Goal: Transaction & Acquisition: Purchase product/service

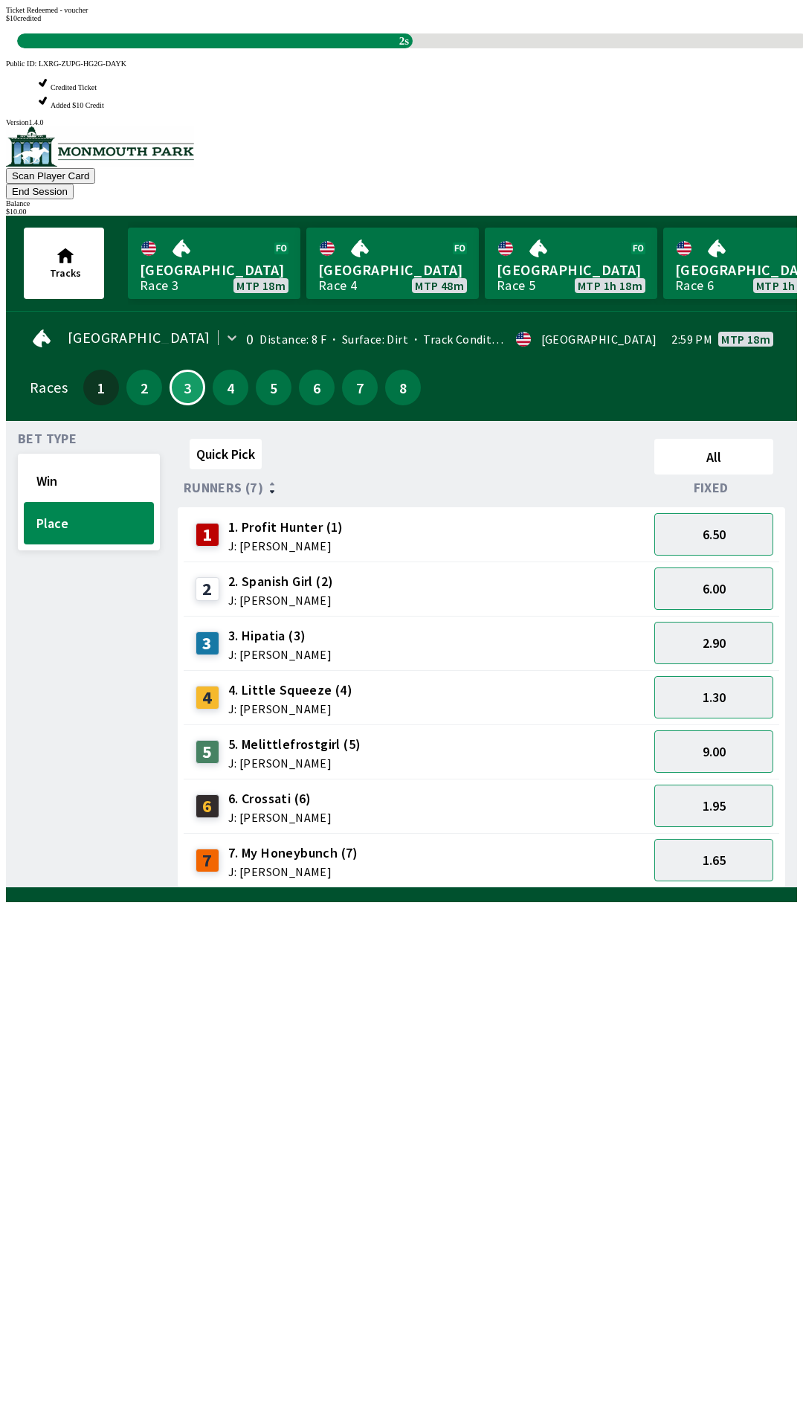
scroll to position [1, 0]
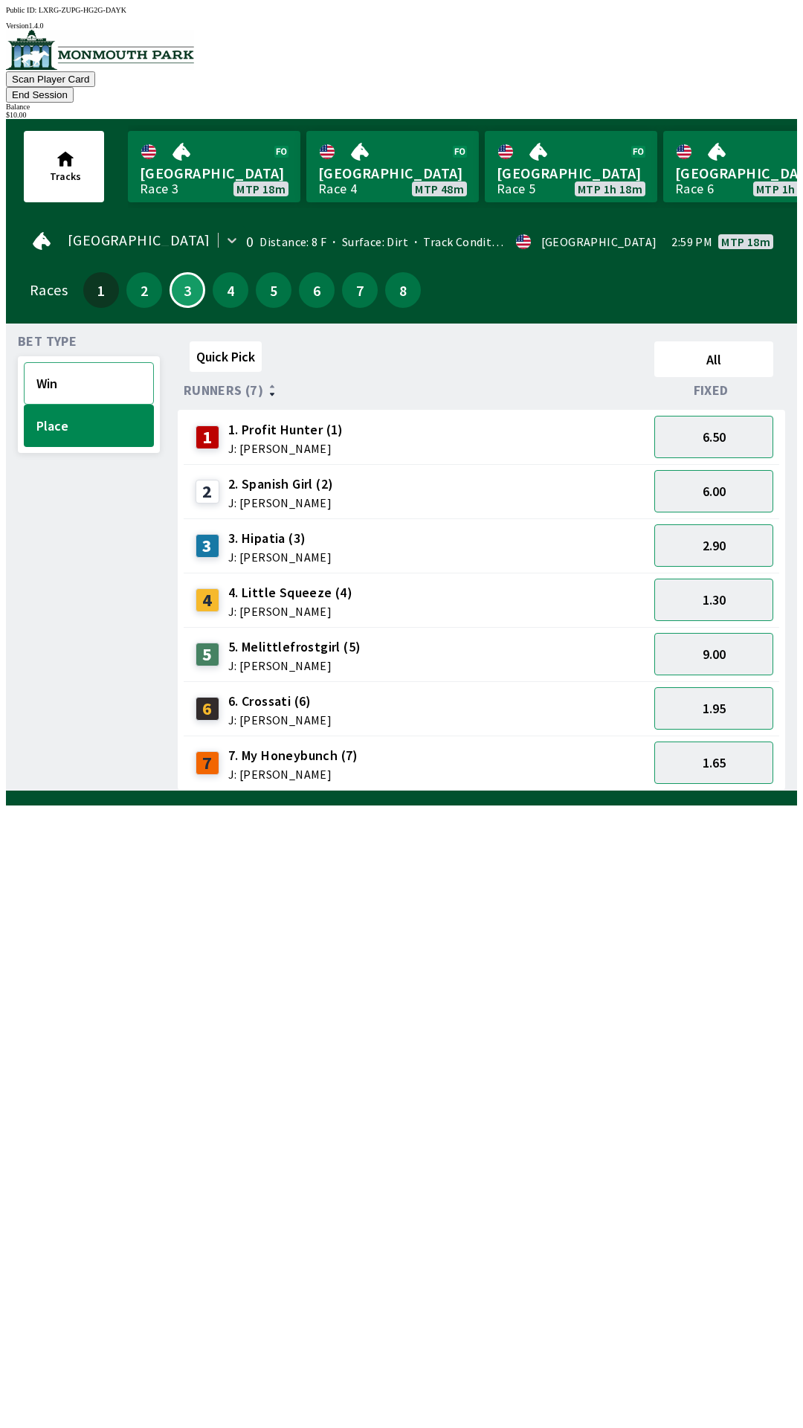
click at [64, 367] on button "Win" at bounding box center [89, 383] width 130 height 42
click at [703, 756] on button "3.20" at bounding box center [713, 762] width 119 height 42
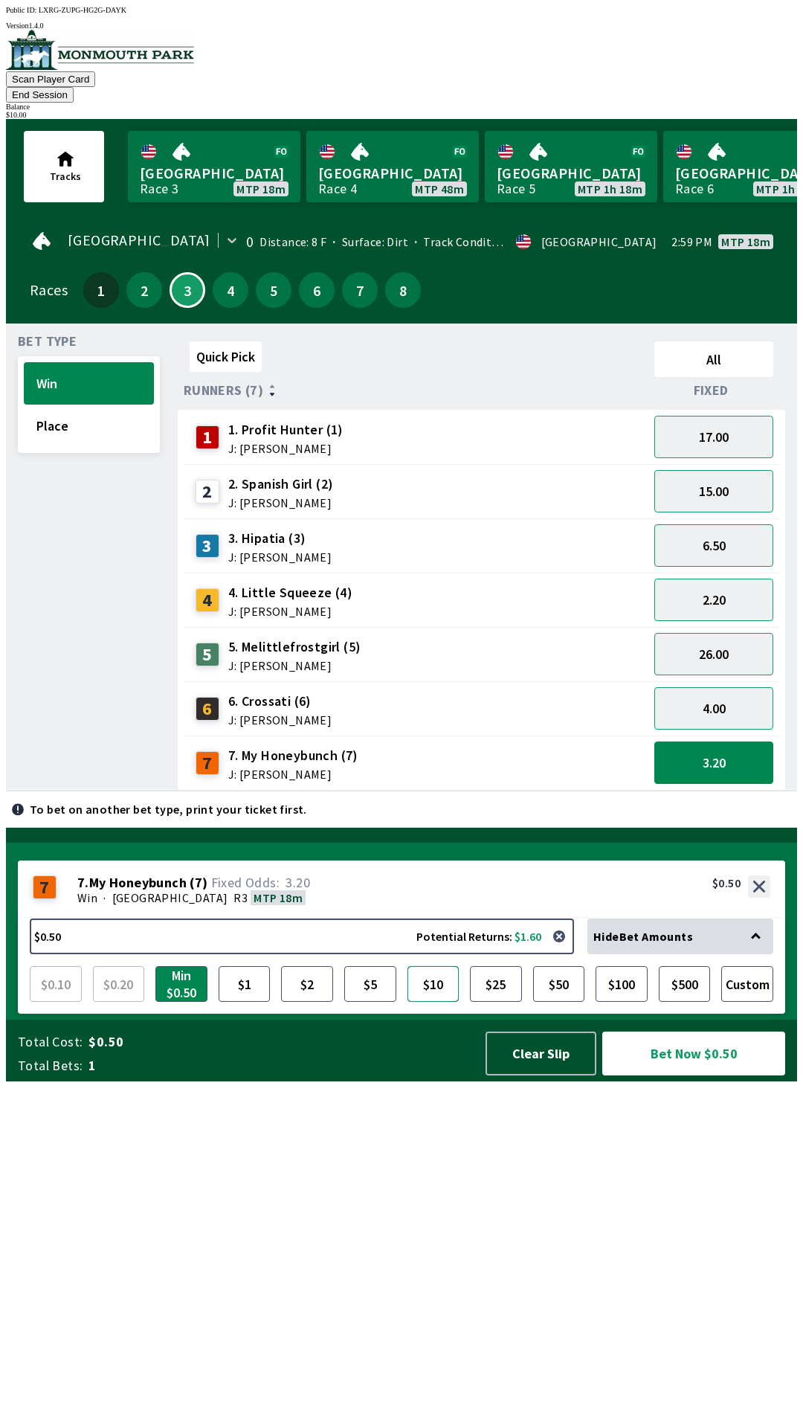
click at [445, 1002] on button "$10" at bounding box center [434, 984] width 52 height 36
click at [685, 1081] on div "Total Cost: $10.00 Total Bets: 1 Clear Slip Bet Now $10.00" at bounding box center [407, 1051] width 779 height 62
click at [701, 1075] on button "Bet Now $10.00" at bounding box center [693, 1053] width 183 height 44
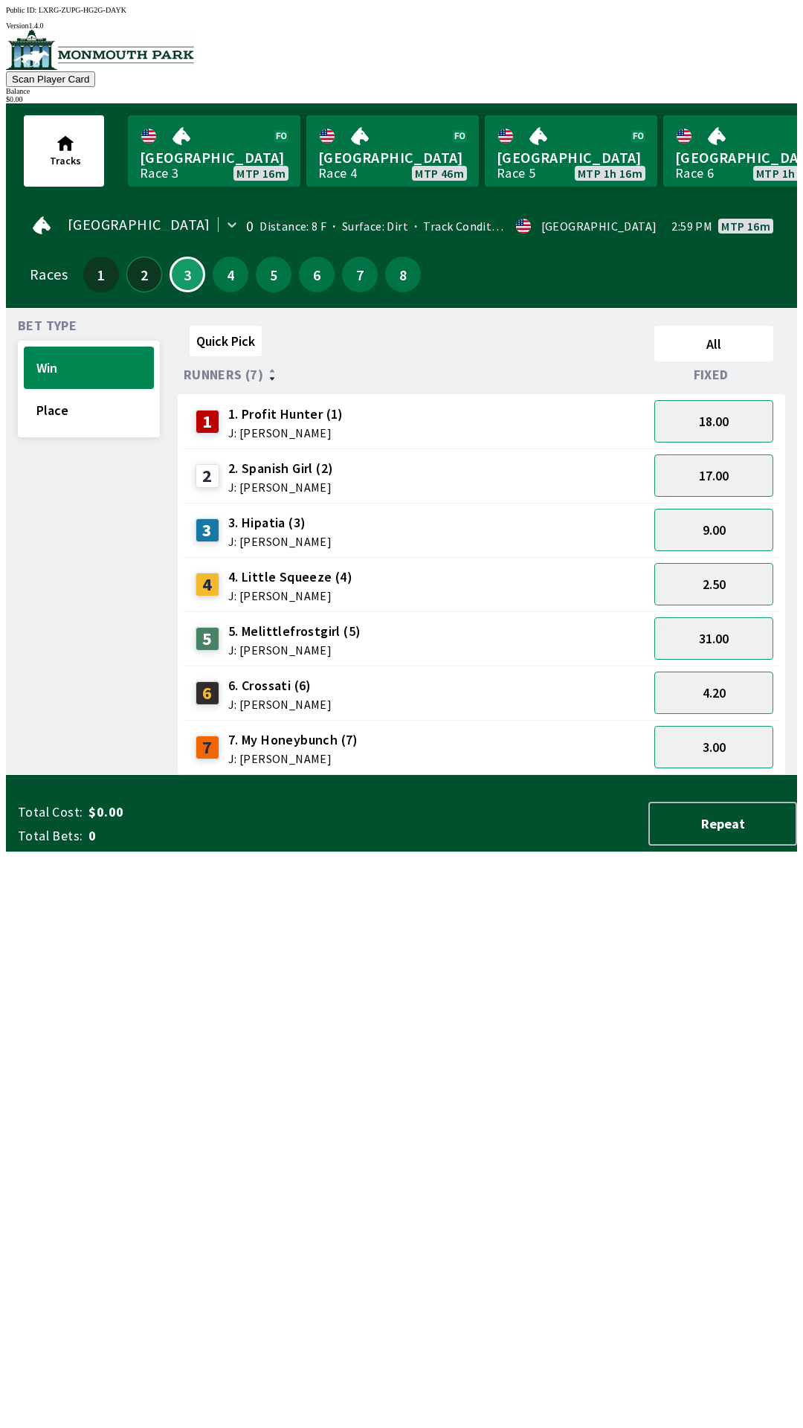
click at [152, 268] on button "2" at bounding box center [144, 275] width 36 height 36
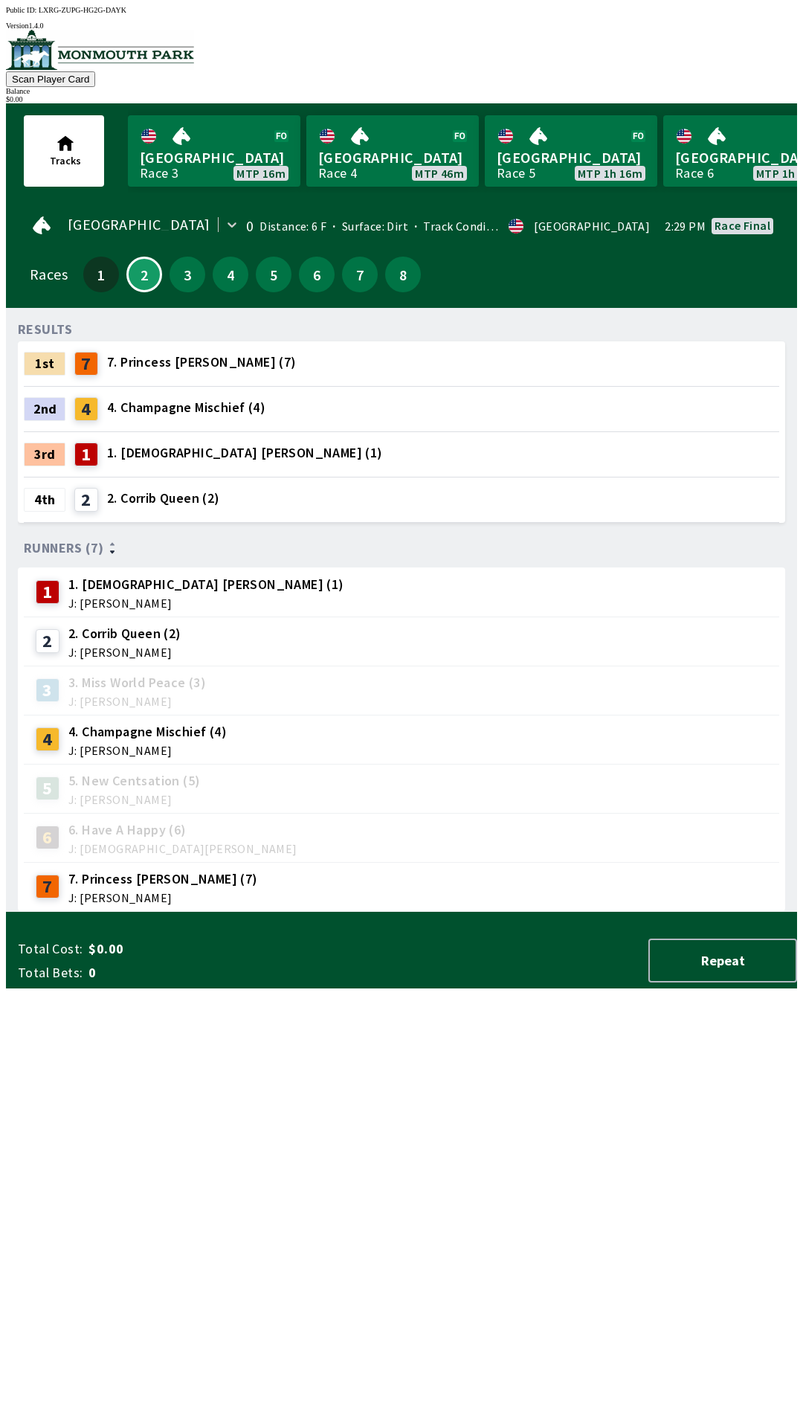
click at [196, 280] on div "3" at bounding box center [188, 275] width 36 height 36
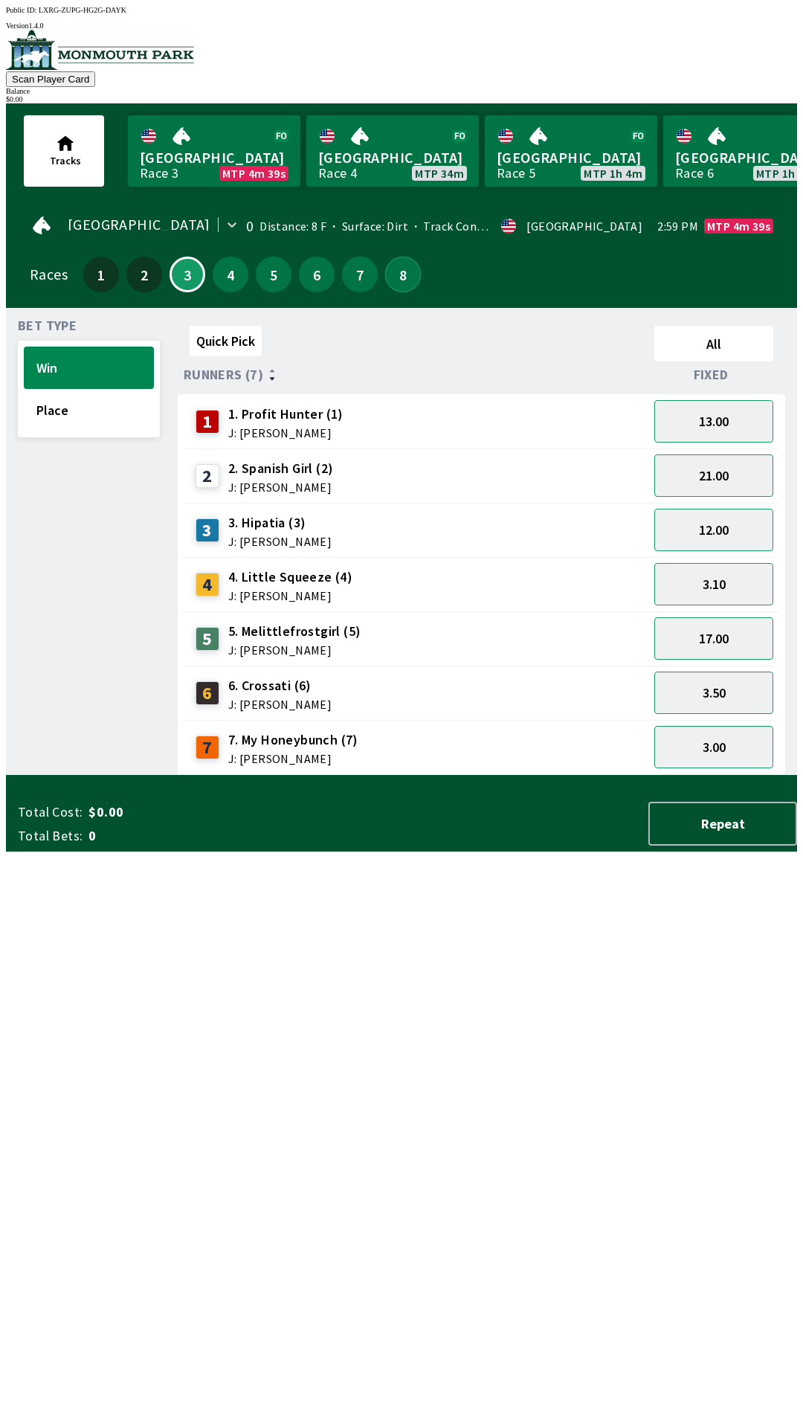
click at [395, 273] on button "8" at bounding box center [403, 275] width 36 height 36
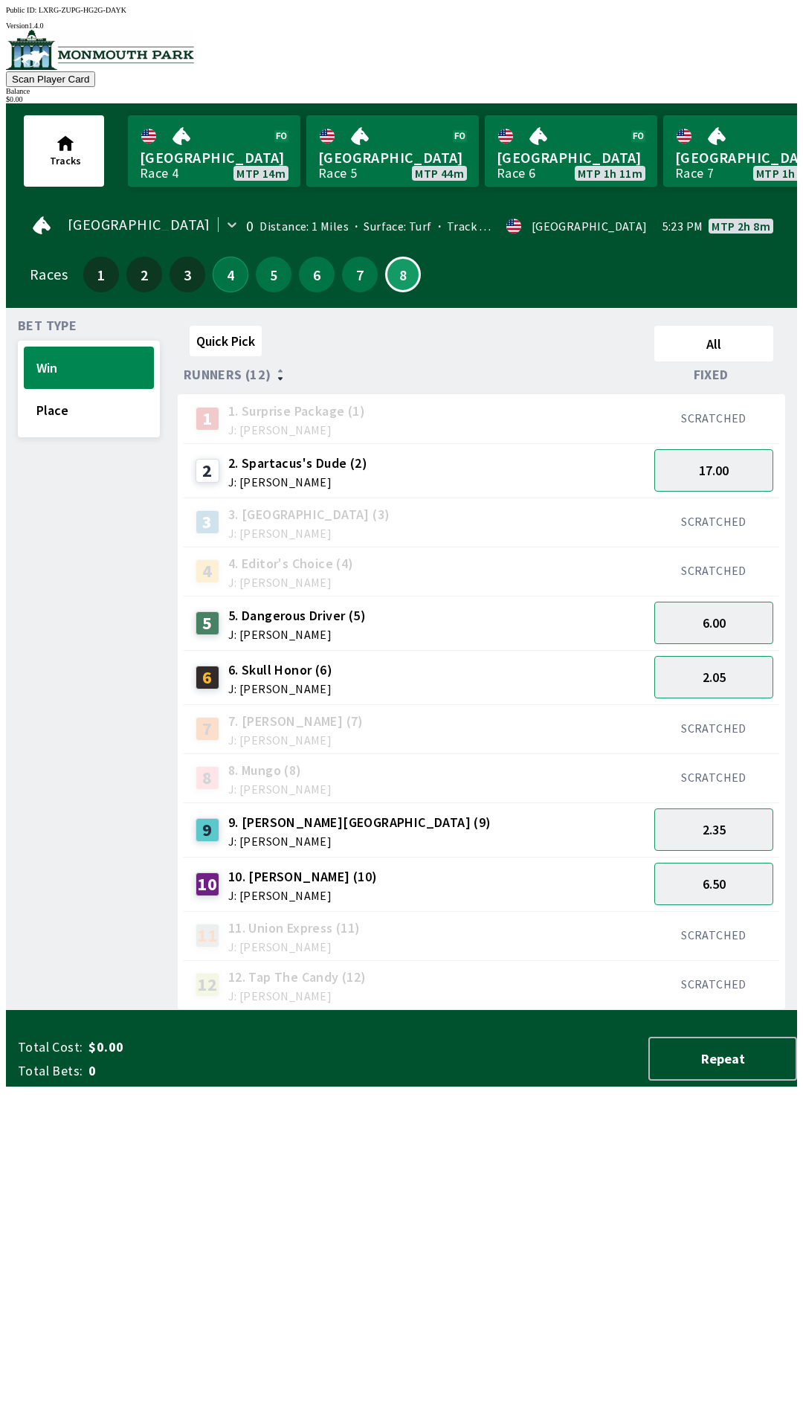
click at [233, 280] on button "4" at bounding box center [231, 275] width 36 height 36
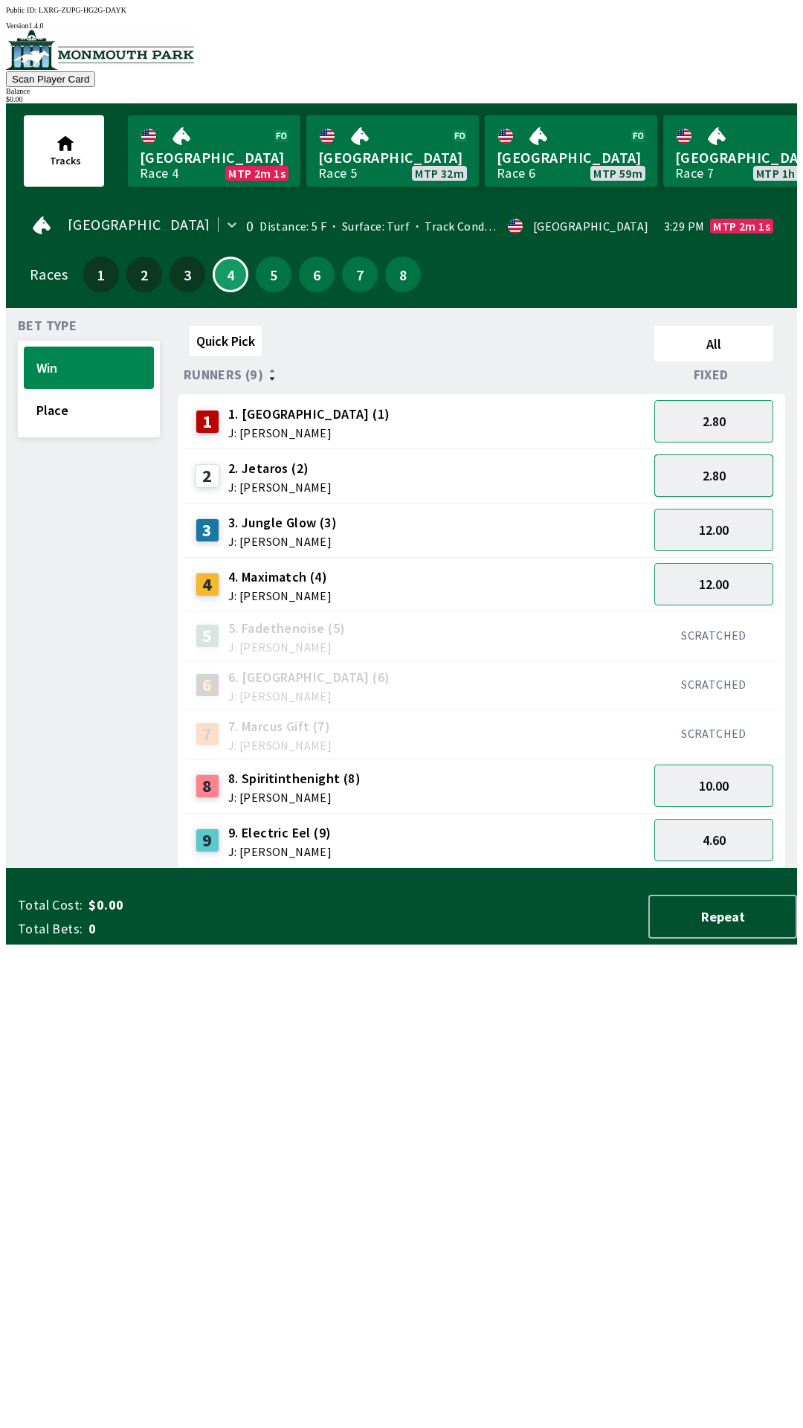
click at [718, 465] on button "2.80" at bounding box center [713, 475] width 119 height 42
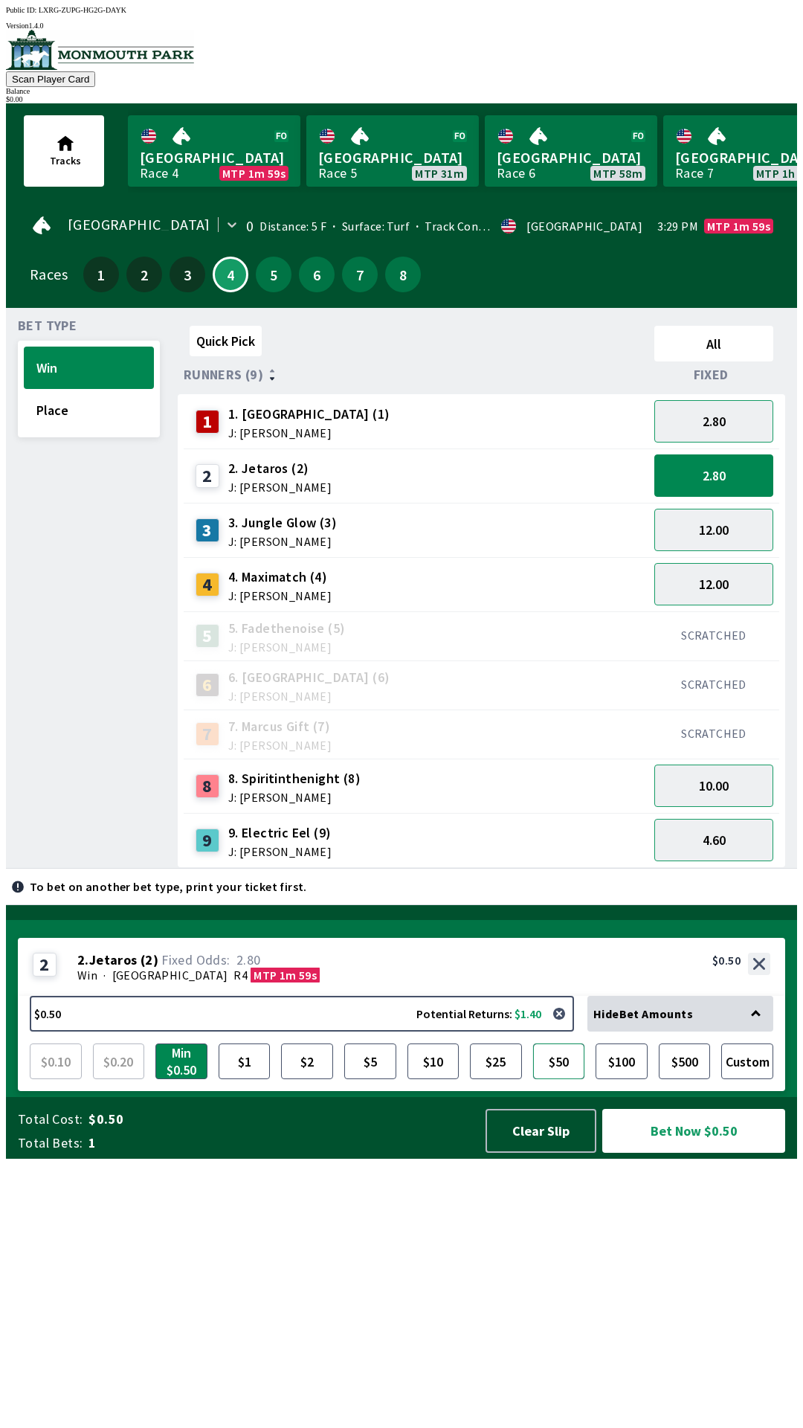
click at [570, 1079] on button "$50" at bounding box center [559, 1061] width 52 height 36
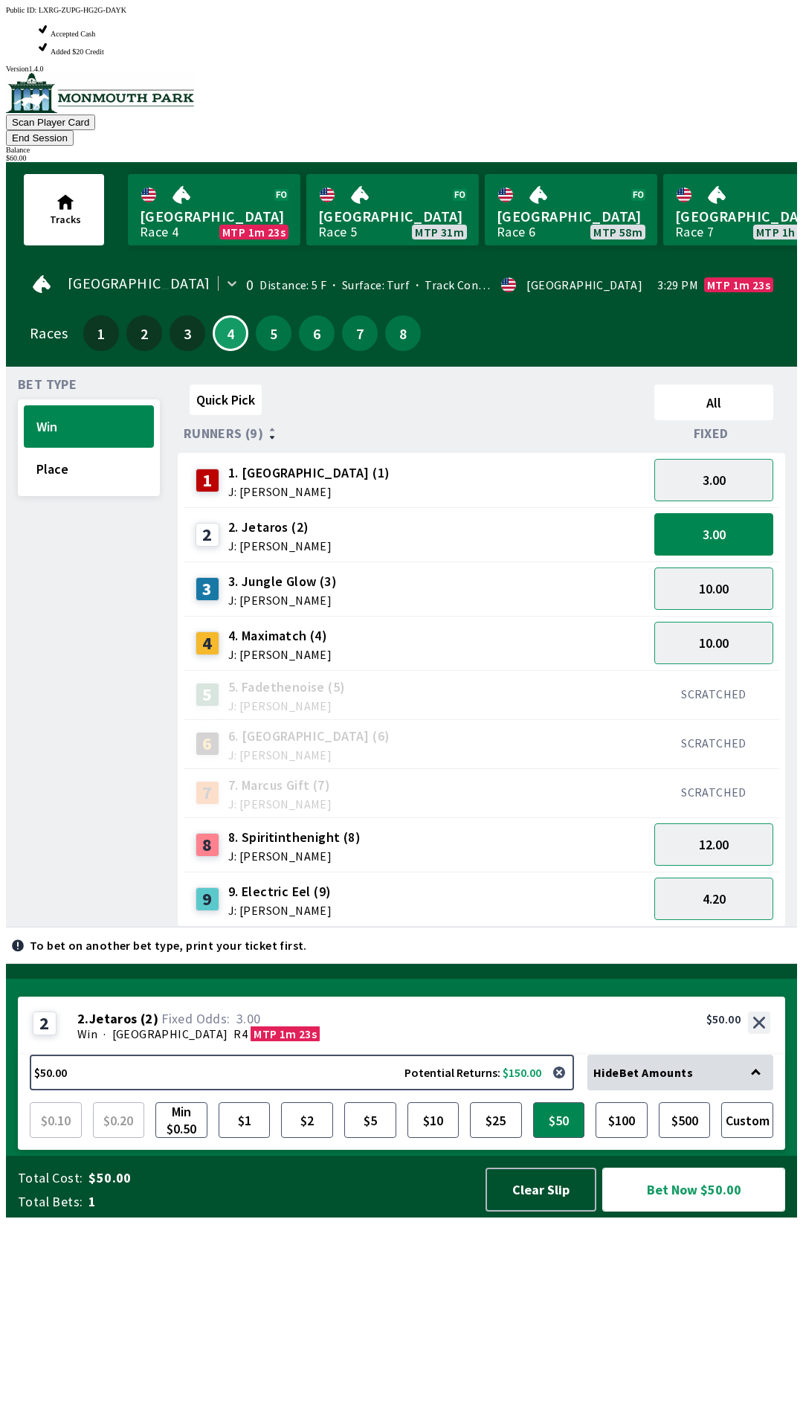
click at [723, 1211] on button "Bet Now $50.00" at bounding box center [693, 1190] width 183 height 44
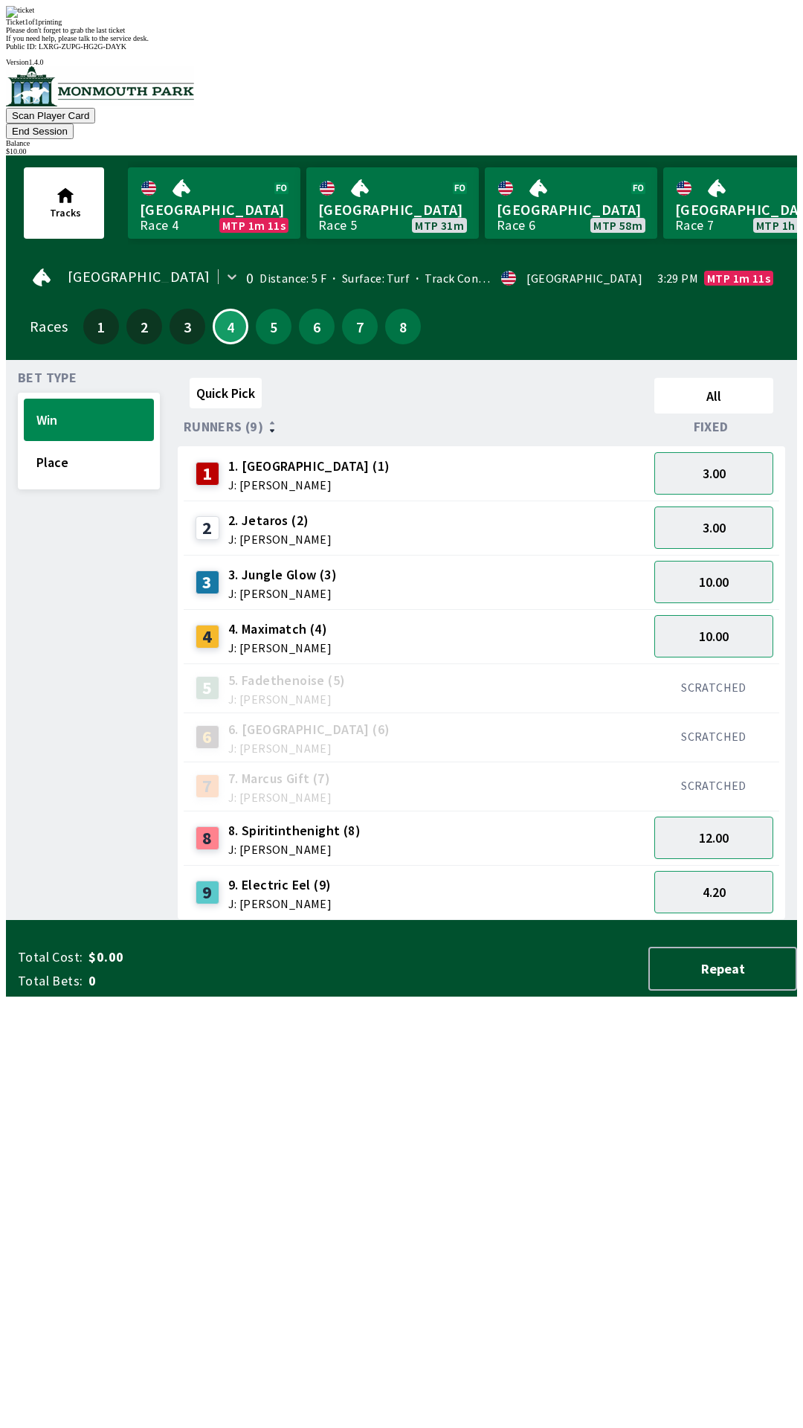
click at [602, 920] on div "Quick Pick All Runners (9) Fixed 1 1. Kantknowitall (1) J: [PERSON_NAME] 3.00 2…" at bounding box center [487, 646] width 619 height 548
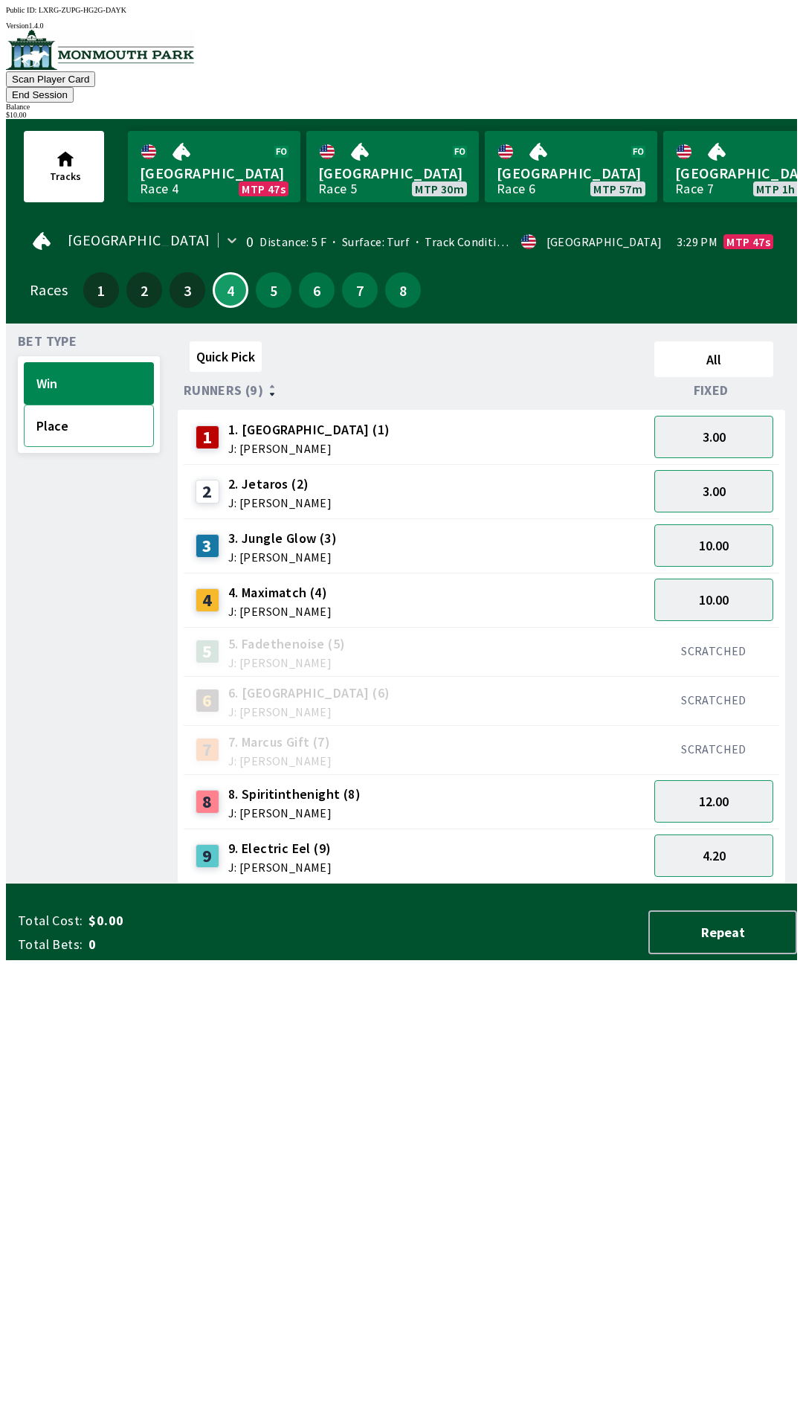
click at [46, 414] on button "Place" at bounding box center [89, 426] width 130 height 42
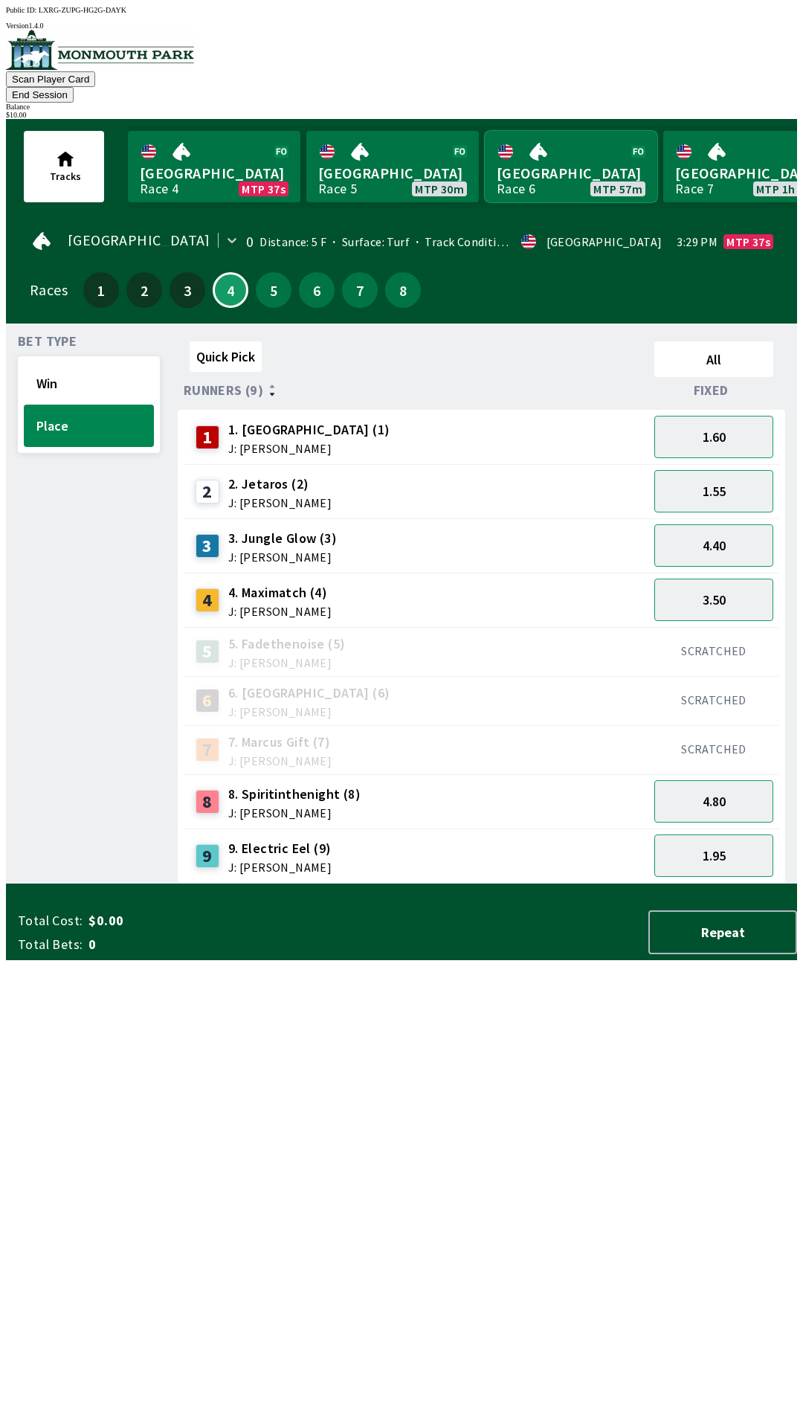
click at [519, 131] on link "[GEOGRAPHIC_DATA] Race 6 MTP 57m" at bounding box center [571, 166] width 173 height 71
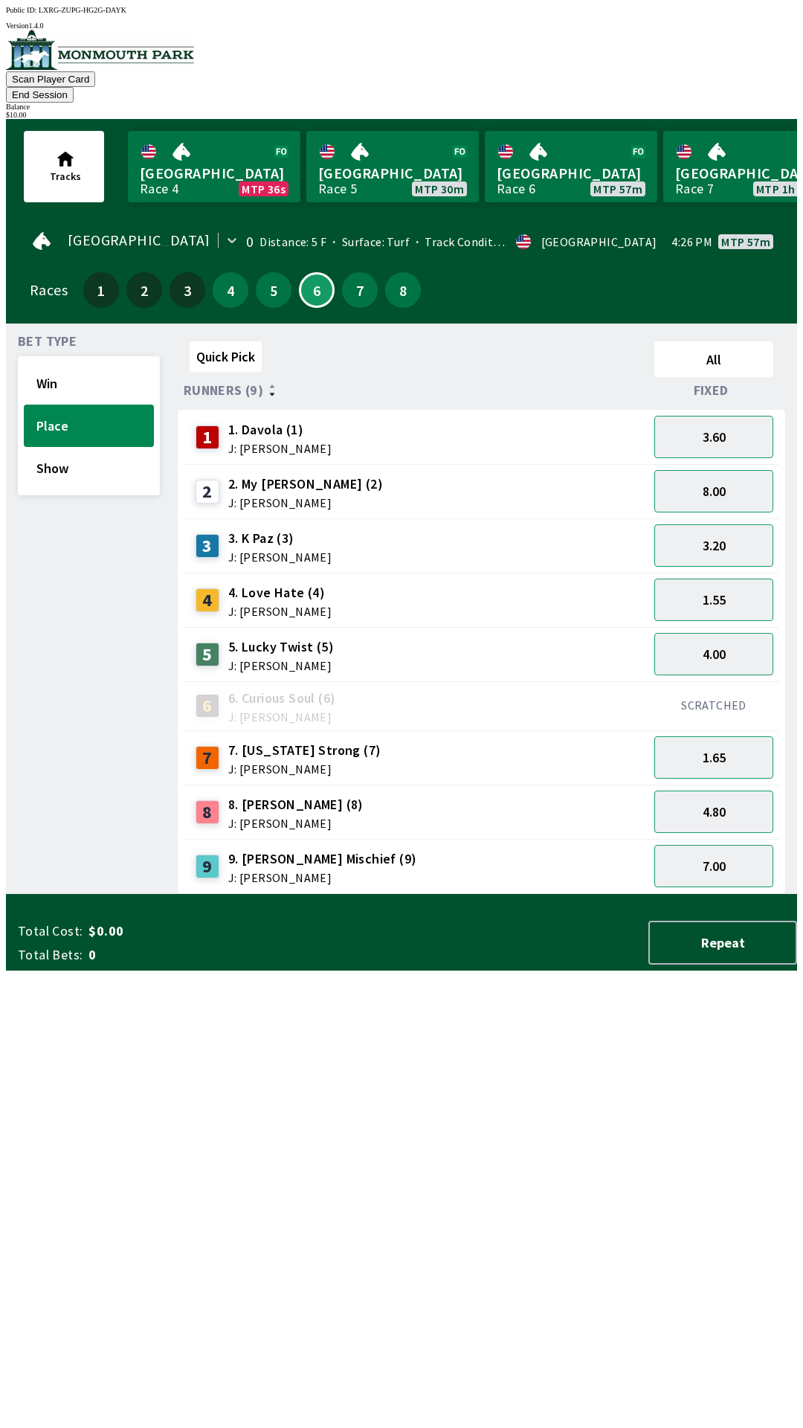
click at [74, 87] on button "End Session" at bounding box center [40, 95] width 68 height 16
